Goal: Transaction & Acquisition: Purchase product/service

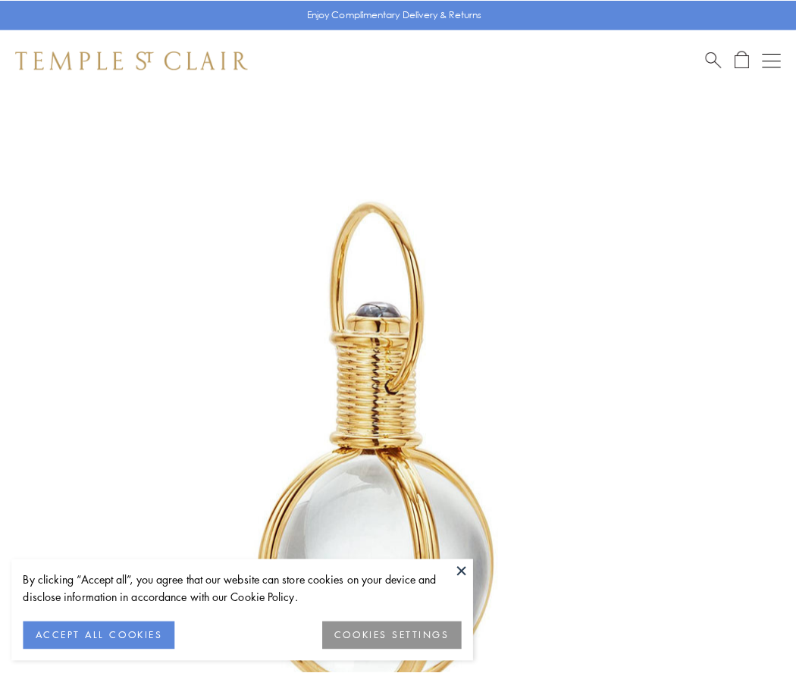
scroll to position [396, 0]
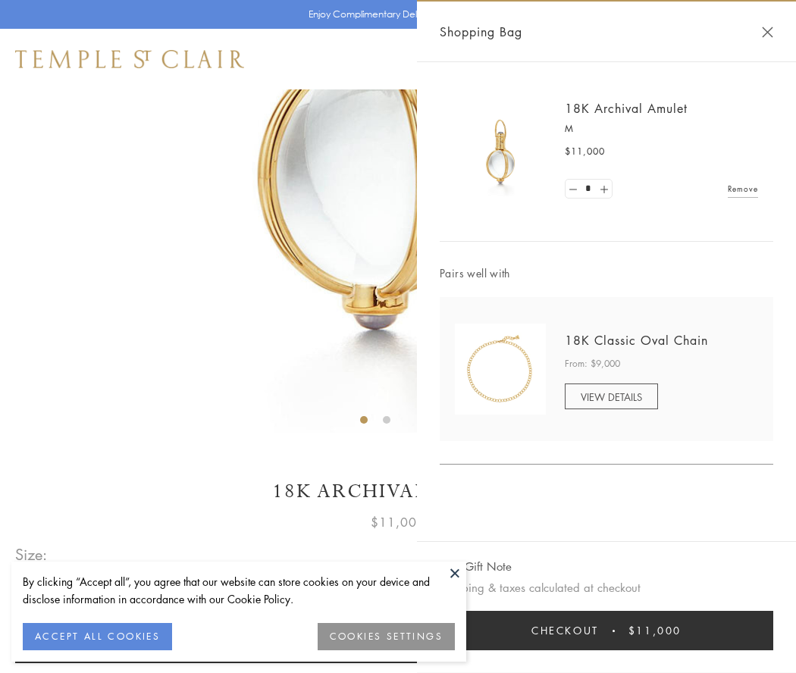
click at [606, 630] on button "Checkout $11,000" at bounding box center [605, 630] width 333 height 39
